Goal: Find contact information: Find contact information

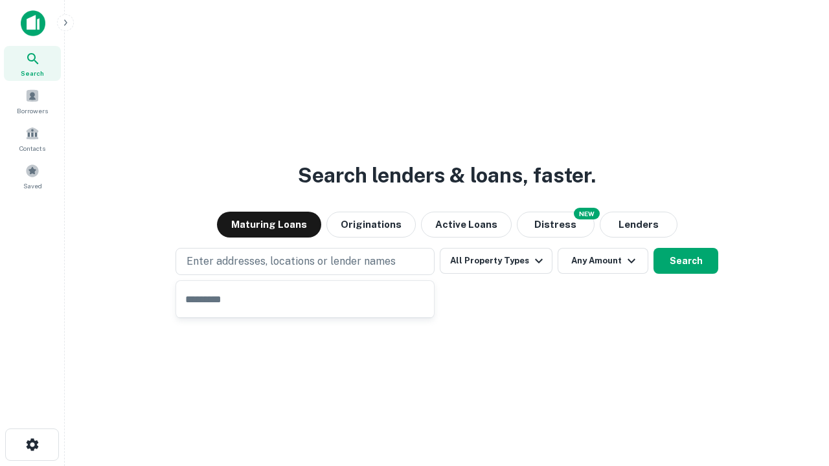
type input "**********"
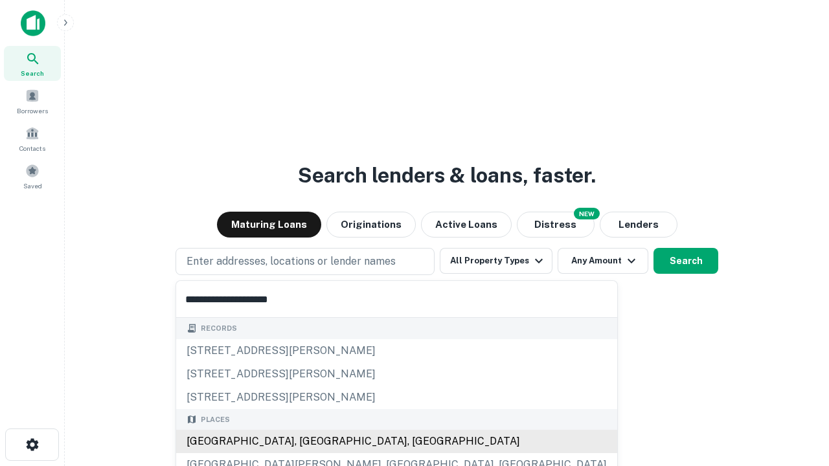
click at [310, 442] on div "[GEOGRAPHIC_DATA], [GEOGRAPHIC_DATA], [GEOGRAPHIC_DATA]" at bounding box center [396, 441] width 441 height 23
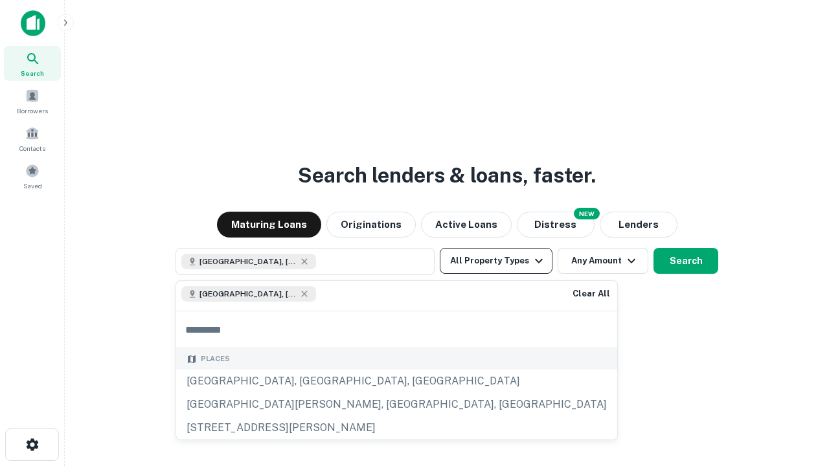
click at [496, 261] on button "All Property Types" at bounding box center [496, 261] width 113 height 26
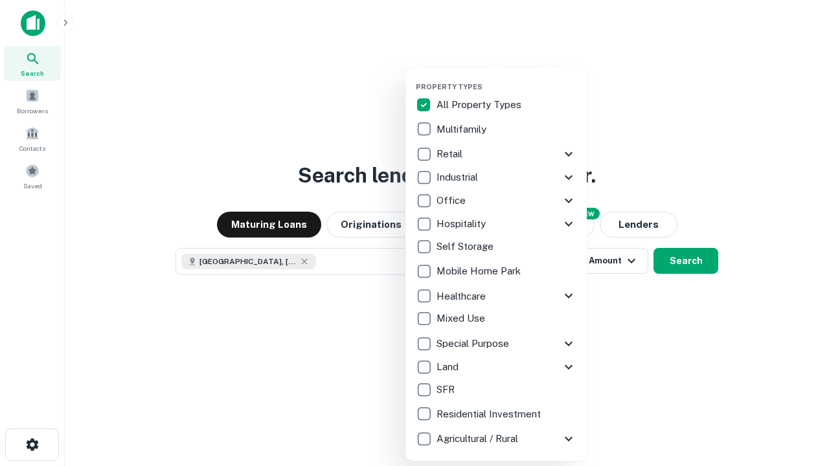
click at [507, 78] on button "button" at bounding box center [506, 78] width 181 height 1
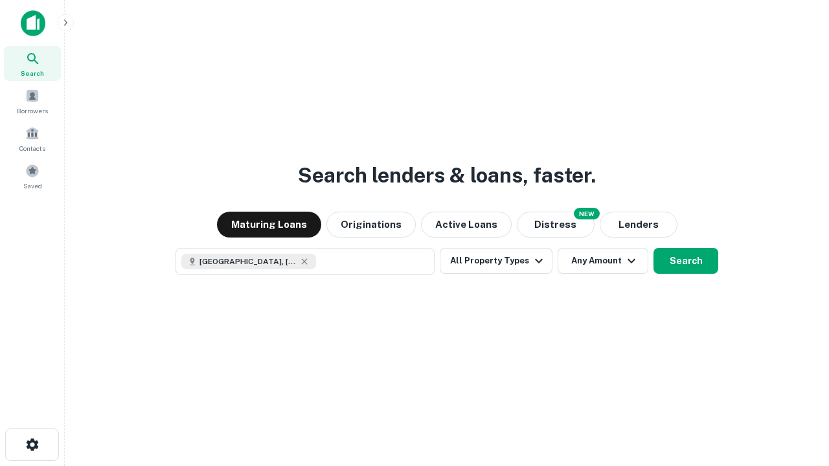
scroll to position [21, 0]
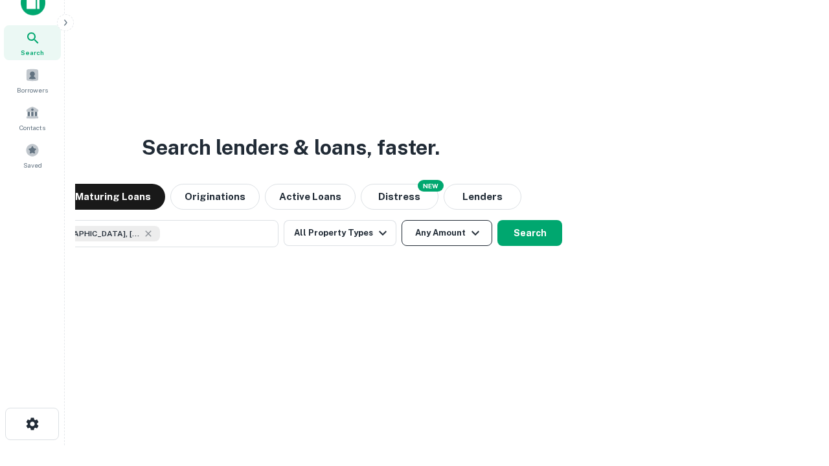
click at [402, 220] on button "Any Amount" at bounding box center [447, 233] width 91 height 26
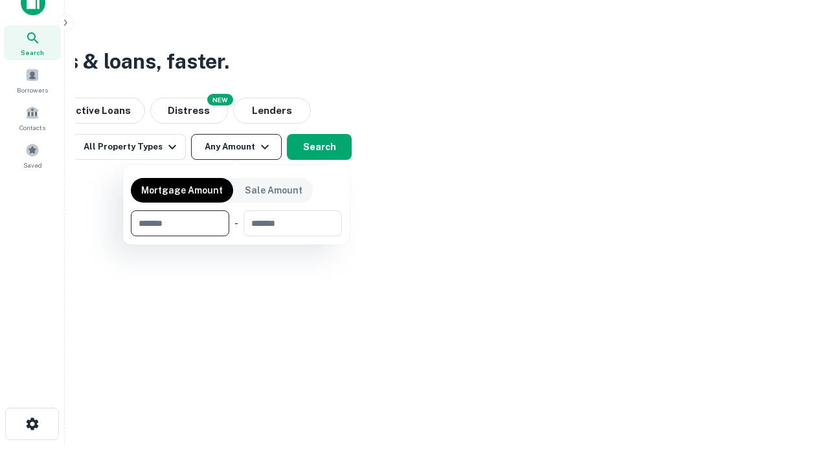
type input "*******"
click at [236, 236] on button "button" at bounding box center [236, 236] width 211 height 1
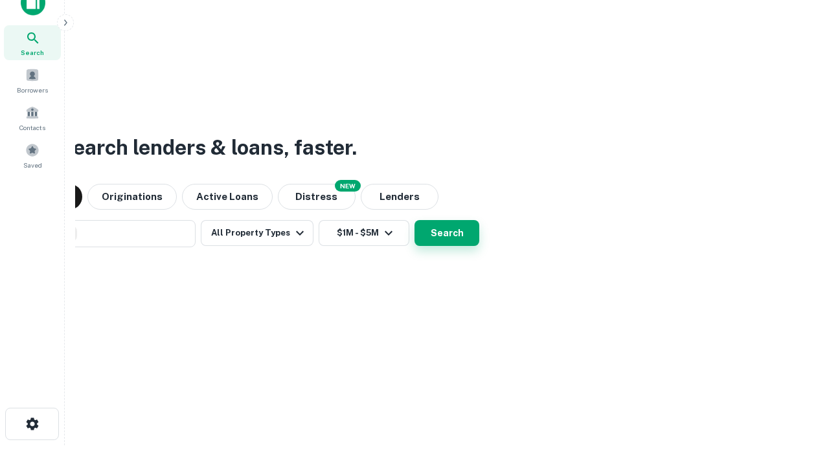
click at [415, 220] on button "Search" at bounding box center [447, 233] width 65 height 26
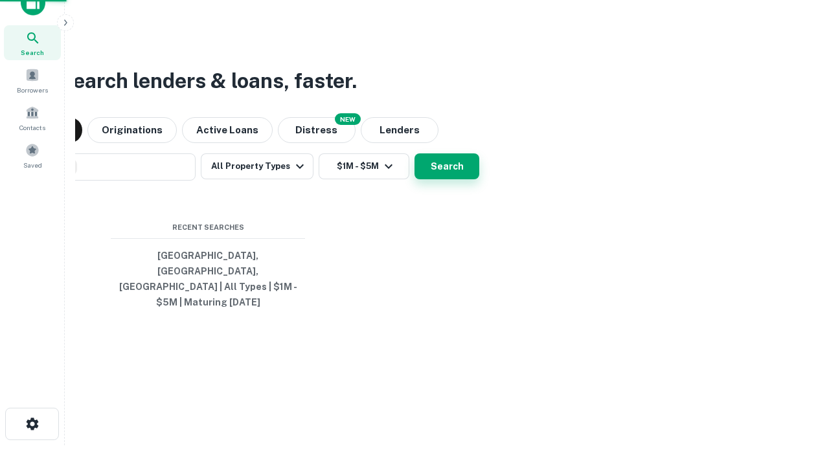
scroll to position [42, 367]
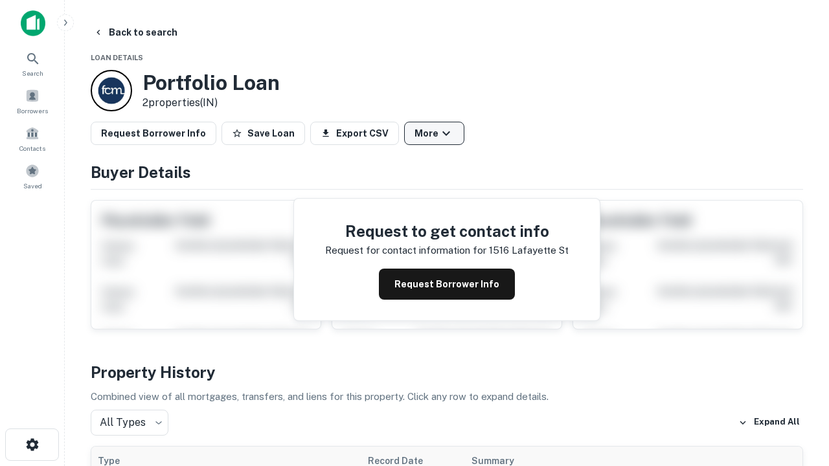
click at [434, 133] on button "More" at bounding box center [434, 133] width 60 height 23
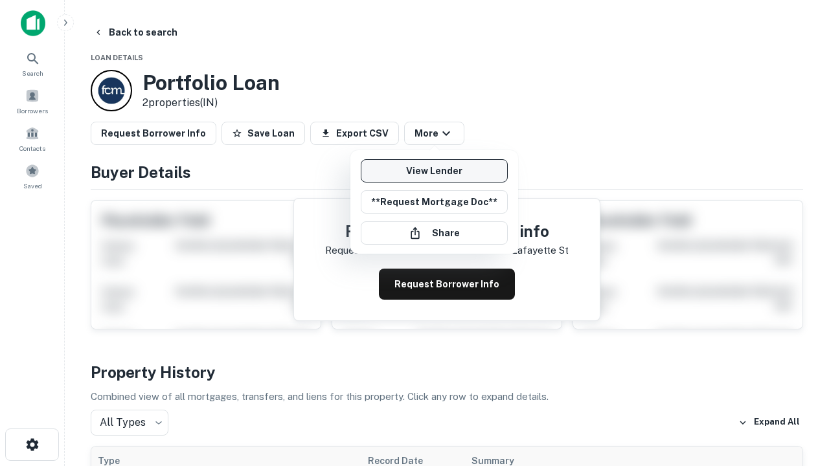
click at [434, 171] on link "View Lender" at bounding box center [434, 170] width 147 height 23
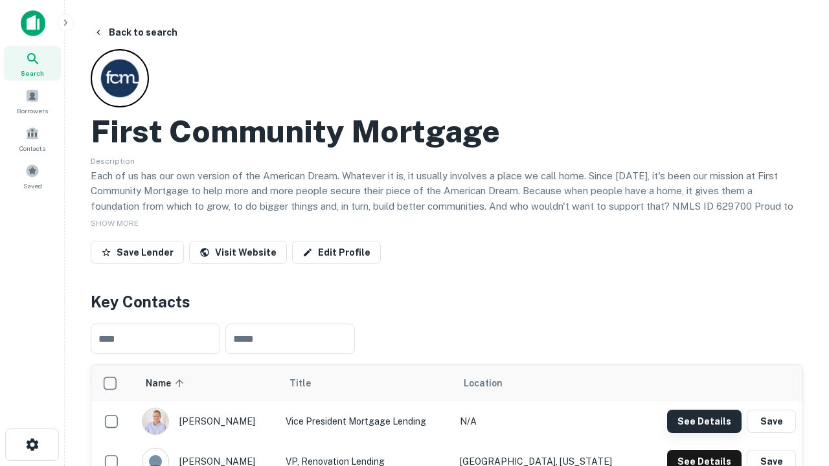
click at [704, 421] on button "See Details" at bounding box center [704, 421] width 74 height 23
